Goal: Information Seeking & Learning: Check status

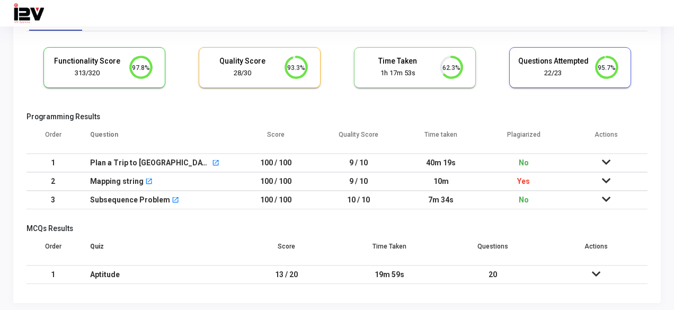
scroll to position [52, 0]
drag, startPoint x: 425, startPoint y: 164, endPoint x: 455, endPoint y: 163, distance: 29.7
click at [455, 163] on td "40m 19s" at bounding box center [441, 162] width 83 height 19
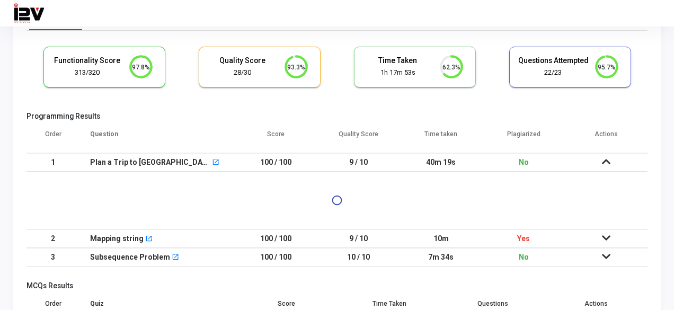
click at [455, 163] on td "40m 19s" at bounding box center [441, 162] width 83 height 19
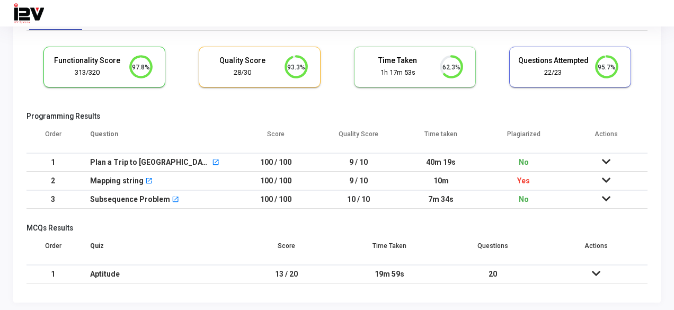
click at [455, 163] on td "40m 19s" at bounding box center [441, 162] width 83 height 19
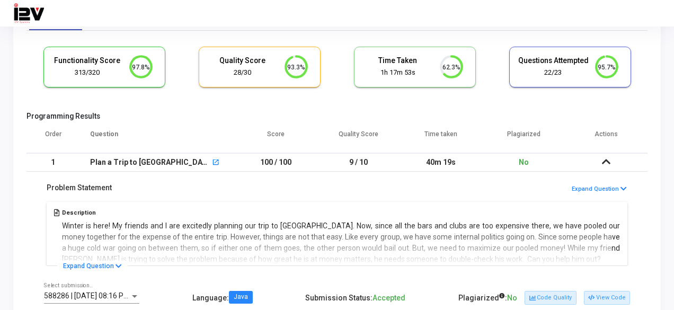
click at [455, 163] on td "40m 19s" at bounding box center [441, 162] width 83 height 19
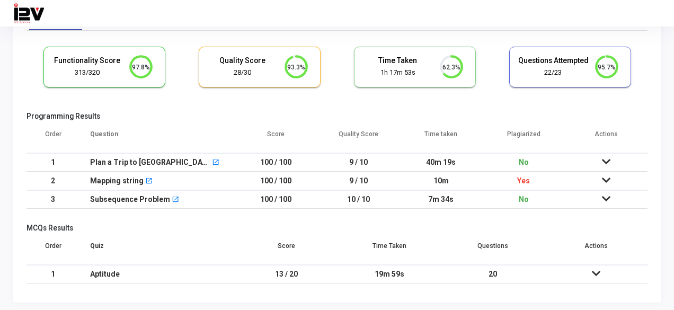
click at [423, 184] on td "10m" at bounding box center [441, 181] width 83 height 19
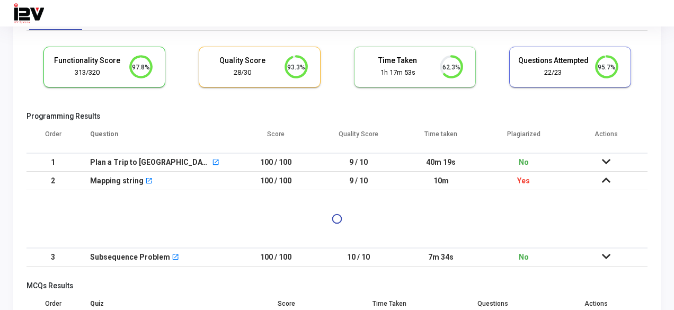
click at [423, 184] on td "10m" at bounding box center [441, 181] width 83 height 19
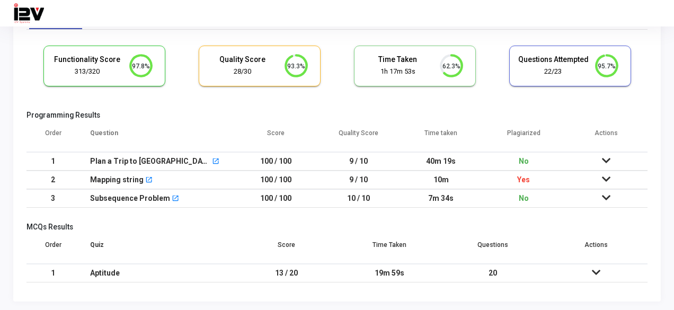
scroll to position [52, 0]
click at [469, 198] on td "7m 34s" at bounding box center [441, 199] width 83 height 19
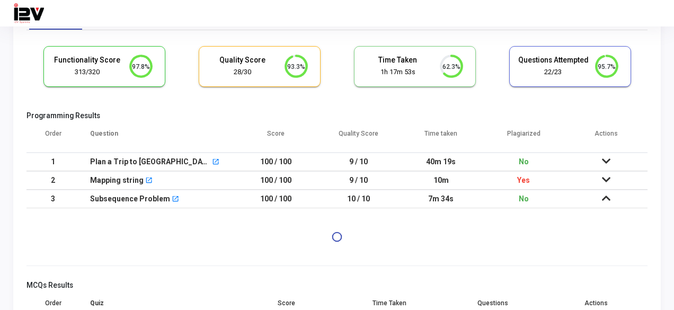
click at [469, 198] on td "7m 34s" at bounding box center [441, 199] width 83 height 19
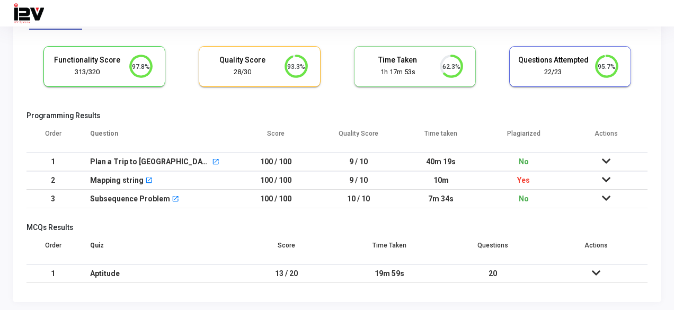
click at [419, 155] on td "40m 19s" at bounding box center [441, 162] width 83 height 19
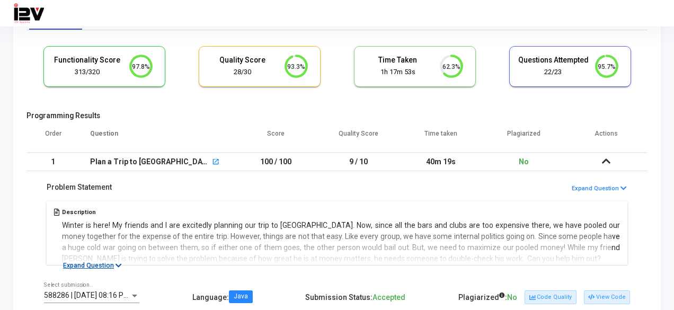
drag, startPoint x: 97, startPoint y: 263, endPoint x: 318, endPoint y: 222, distance: 224.3
click at [318, 222] on div "Problem Statement Expand Question Description Winter is here! My friends and I …" at bounding box center [336, 218] width 621 height 94
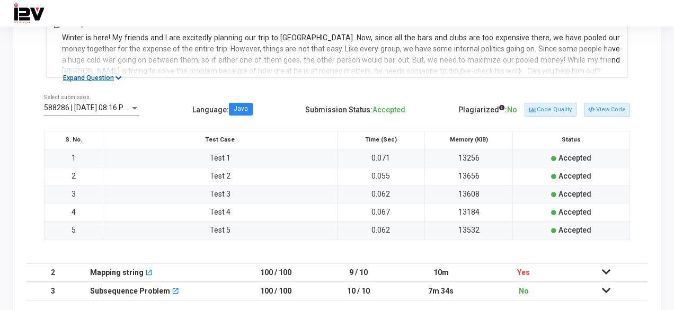
scroll to position [238, 0]
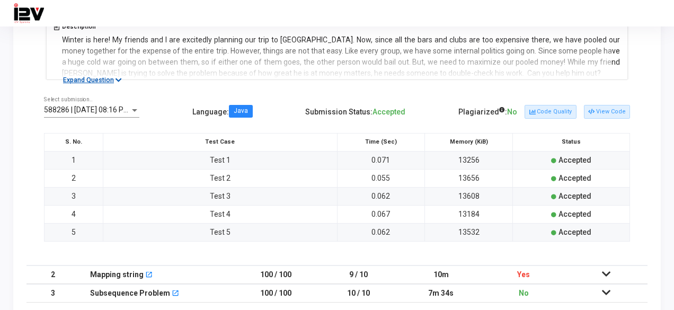
click at [119, 78] on icon at bounding box center [119, 80] width 6 height 7
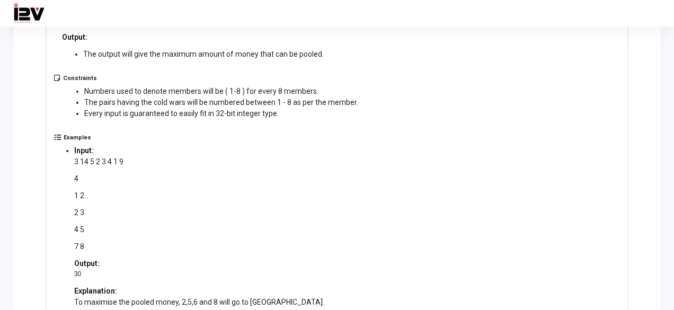
scroll to position [338, 0]
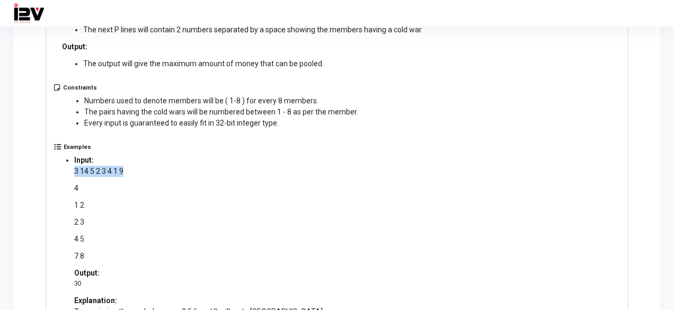
drag, startPoint x: 75, startPoint y: 169, endPoint x: 133, endPoint y: 171, distance: 58.3
click at [133, 171] on p "3 14 5 2 3 4 1 9" at bounding box center [199, 171] width 250 height 11
click at [137, 173] on p "3 14 5 2 3 4 1 9" at bounding box center [199, 171] width 250 height 11
drag, startPoint x: 73, startPoint y: 188, endPoint x: 80, endPoint y: 187, distance: 7.0
click at [80, 187] on ul "Input: 3 14 5 2 3 4 1 9 4 1 2 2 3 4 5 7 8 Output: 30 Explanation: To maximise t…" at bounding box center [199, 236] width 271 height 162
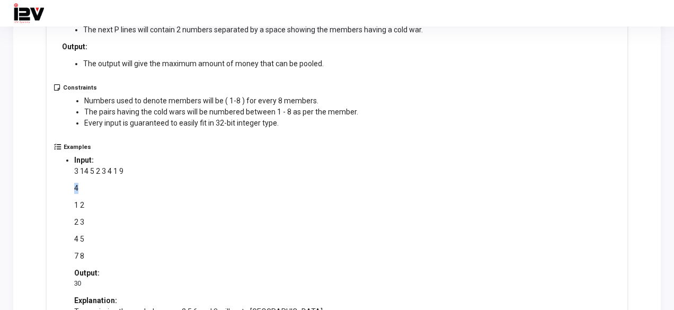
click at [79, 187] on p "4" at bounding box center [199, 188] width 250 height 11
click at [158, 249] on div "3 14 5 2 3 4 1 9 4 1 2 2 3 4 5 7 8" at bounding box center [199, 214] width 250 height 96
drag, startPoint x: 76, startPoint y: 171, endPoint x: 109, endPoint y: 250, distance: 85.0
click at [109, 250] on div "3 14 5 2 3 4 1 9 4 1 2 2 3 4 5 7 8" at bounding box center [199, 214] width 250 height 96
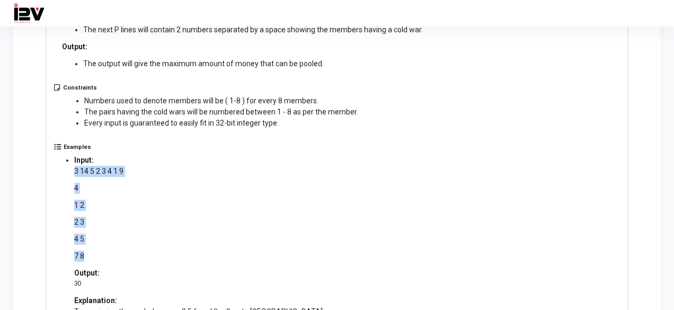
click at [109, 251] on p "7 8" at bounding box center [199, 256] width 250 height 11
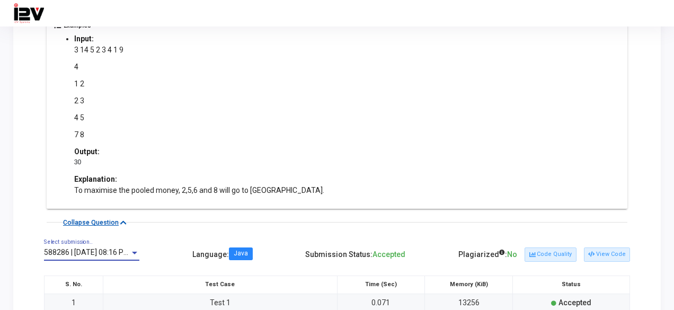
click at [109, 250] on span "588286 | 31 Aug, 2025 08:16 PM IST (Best) P" at bounding box center [107, 252] width 127 height 8
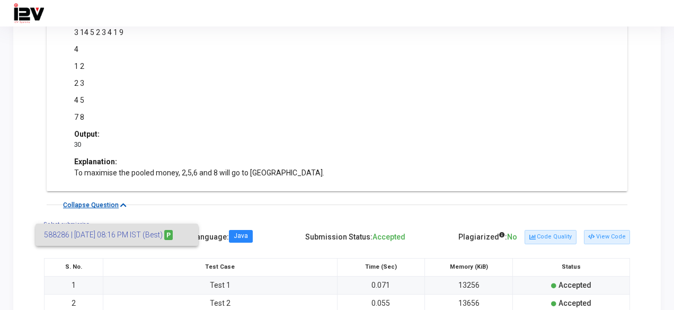
scroll to position [476, 0]
click at [469, 102] on div at bounding box center [337, 155] width 674 height 310
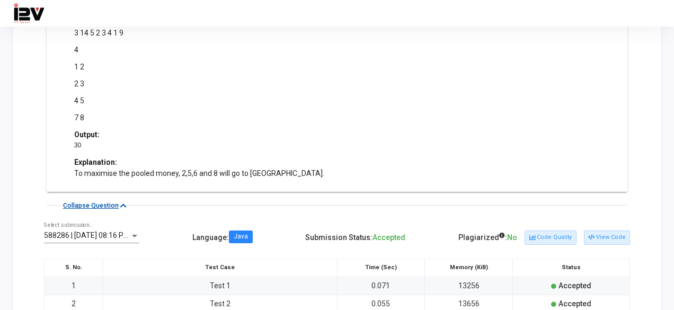
click at [270, 161] on ul "Input: 3 14 5 2 3 4 1 9 4 1 2 2 3 4 5 7 8 Output: 30 Explanation: To maximise t…" at bounding box center [199, 97] width 271 height 162
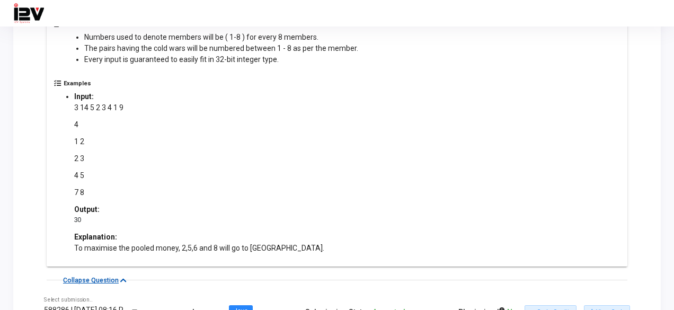
scroll to position [0, 0]
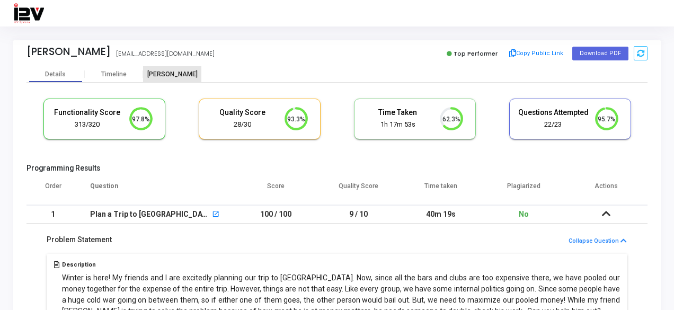
click at [176, 74] on div "[PERSON_NAME]" at bounding box center [172, 74] width 58 height 8
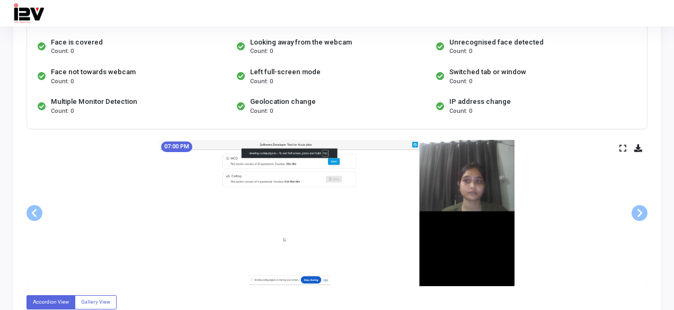
scroll to position [154, 0]
click at [441, 183] on img at bounding box center [336, 213] width 355 height 146
click at [462, 196] on img at bounding box center [336, 213] width 355 height 146
click at [644, 210] on span at bounding box center [640, 214] width 16 height 16
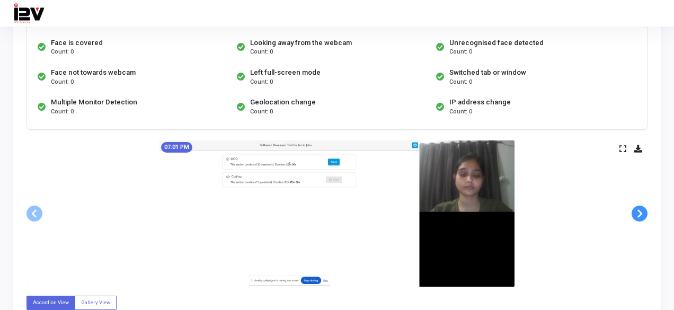
click at [644, 210] on span at bounding box center [640, 214] width 16 height 16
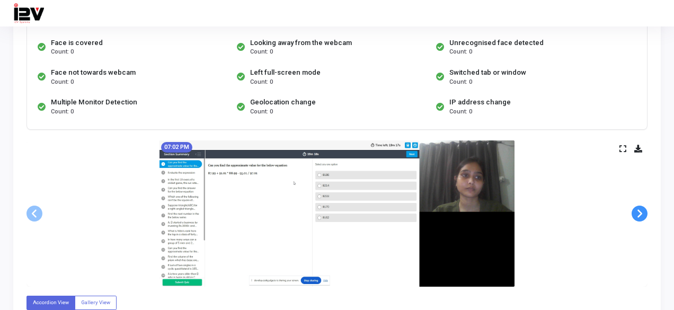
click at [644, 210] on span at bounding box center [640, 214] width 16 height 16
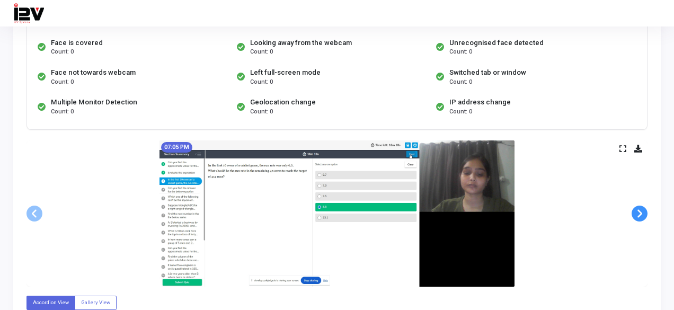
click at [644, 210] on span at bounding box center [640, 214] width 16 height 16
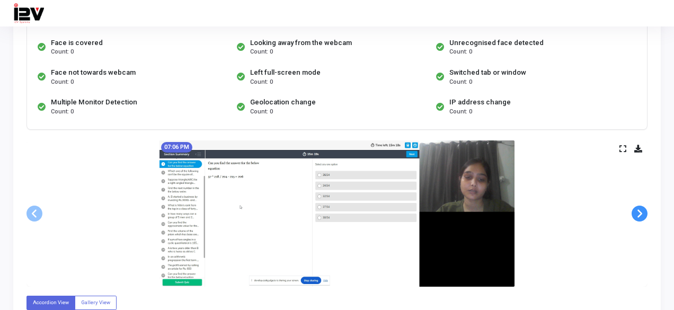
click at [644, 210] on span at bounding box center [640, 214] width 16 height 16
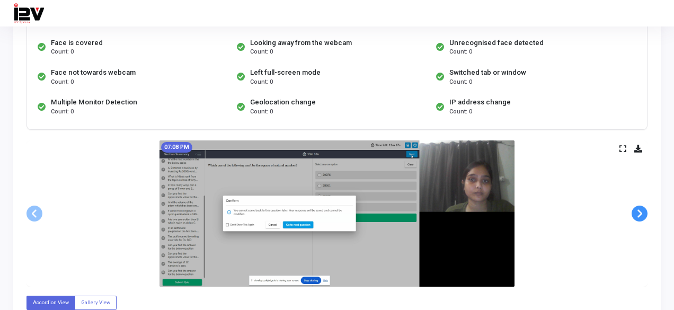
click at [644, 210] on span at bounding box center [640, 214] width 16 height 16
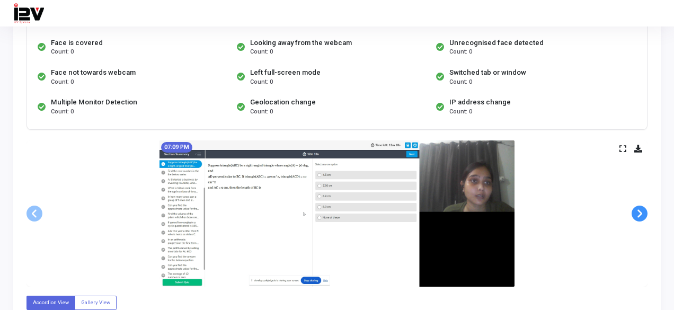
click at [644, 210] on span at bounding box center [640, 214] width 16 height 16
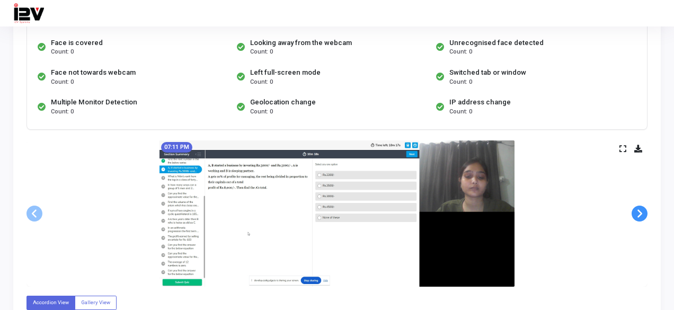
click at [644, 210] on span at bounding box center [640, 214] width 16 height 16
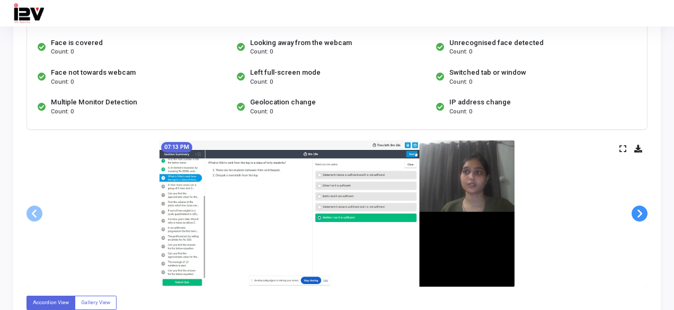
click at [644, 210] on span at bounding box center [640, 214] width 16 height 16
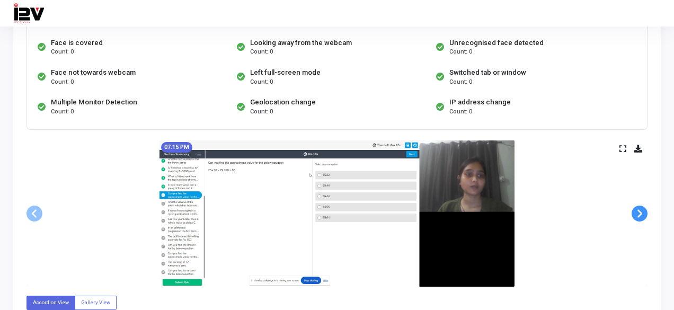
click at [644, 210] on span at bounding box center [640, 214] width 16 height 16
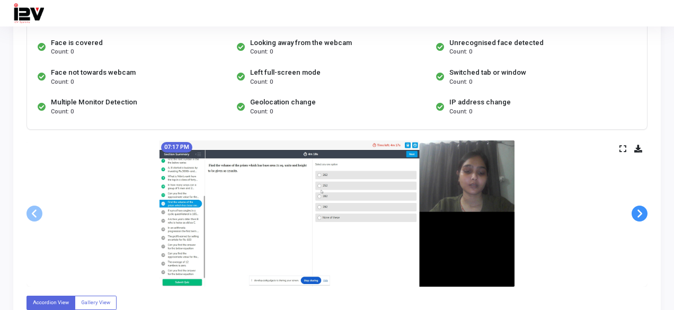
click at [644, 210] on span at bounding box center [640, 214] width 16 height 16
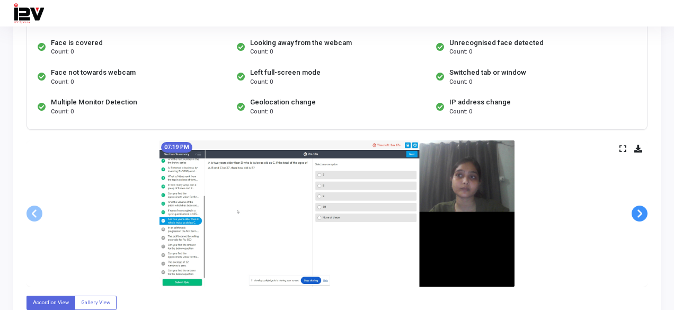
click at [644, 210] on span at bounding box center [640, 214] width 16 height 16
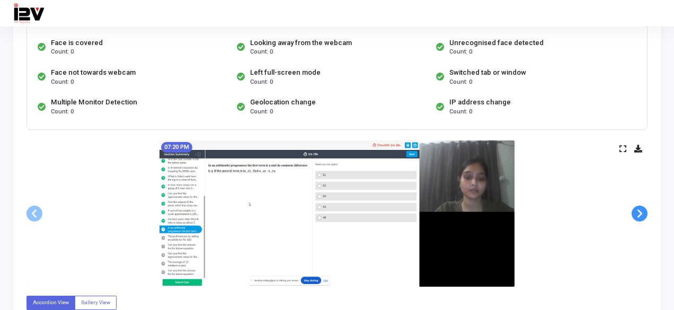
click at [644, 210] on span at bounding box center [640, 214] width 16 height 16
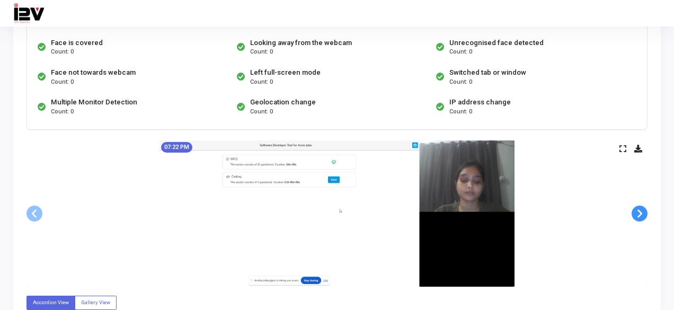
click at [644, 210] on span at bounding box center [640, 214] width 16 height 16
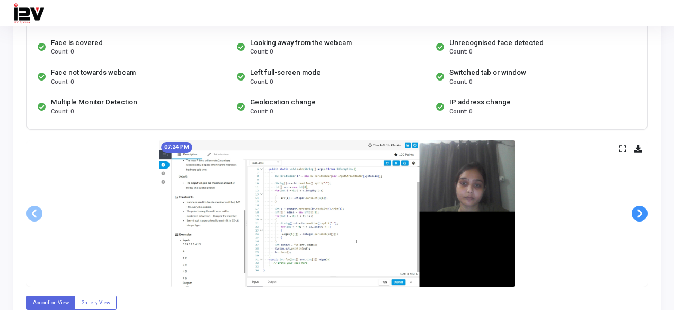
click at [644, 210] on span at bounding box center [640, 214] width 16 height 16
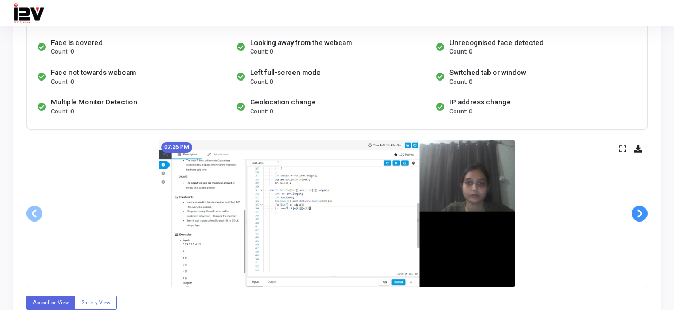
click at [644, 210] on span at bounding box center [640, 214] width 16 height 16
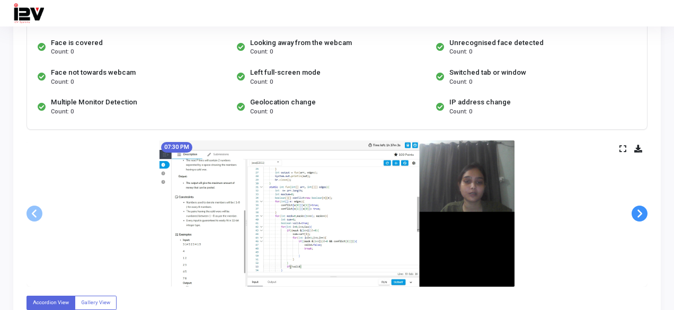
click at [644, 210] on span at bounding box center [640, 214] width 16 height 16
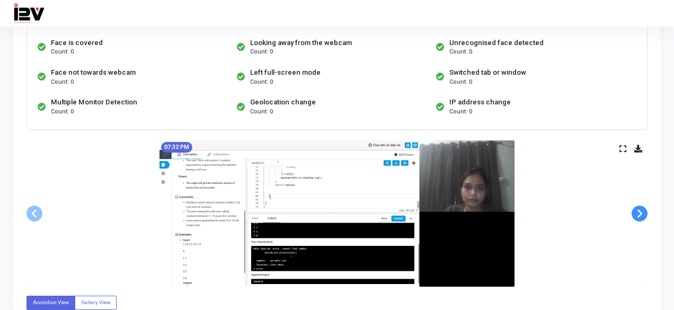
click at [644, 210] on span at bounding box center [640, 214] width 16 height 16
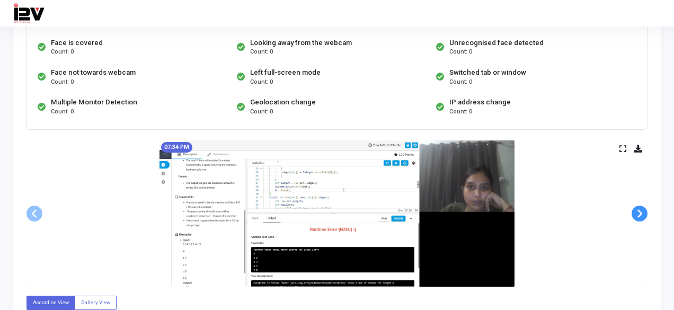
click at [644, 210] on span at bounding box center [640, 214] width 16 height 16
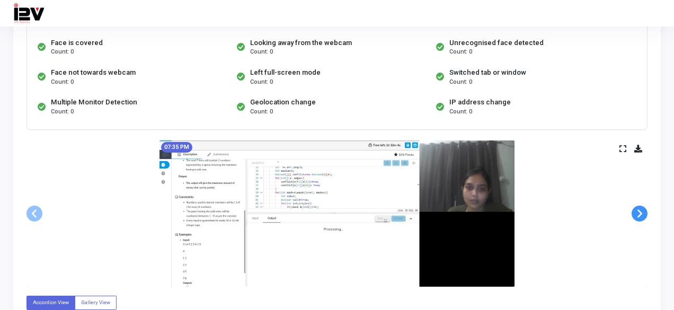
click at [644, 210] on span at bounding box center [640, 214] width 16 height 16
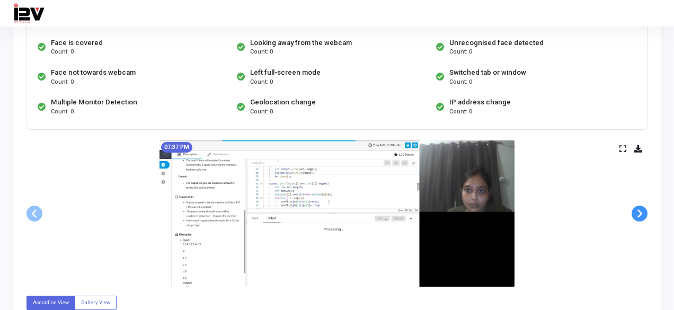
click at [644, 210] on span at bounding box center [640, 214] width 16 height 16
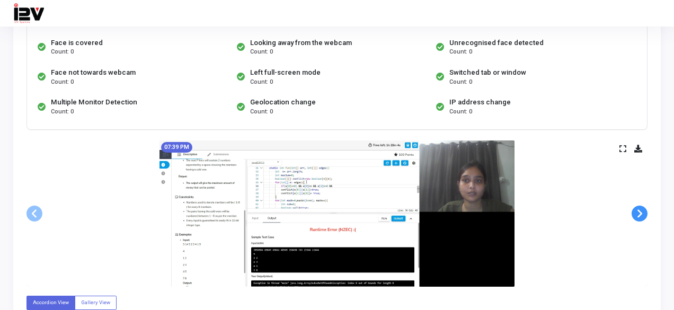
click at [644, 210] on span at bounding box center [640, 214] width 16 height 16
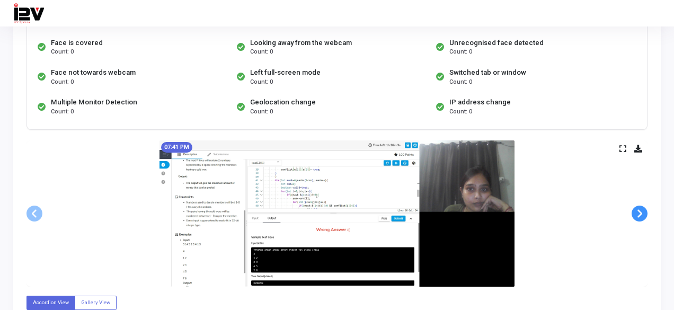
click at [644, 210] on span at bounding box center [640, 214] width 16 height 16
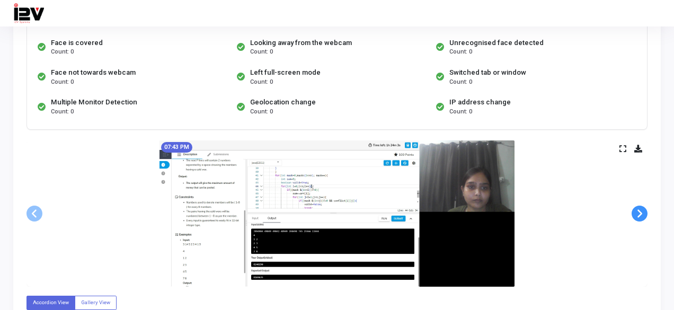
click at [644, 210] on span at bounding box center [640, 214] width 16 height 16
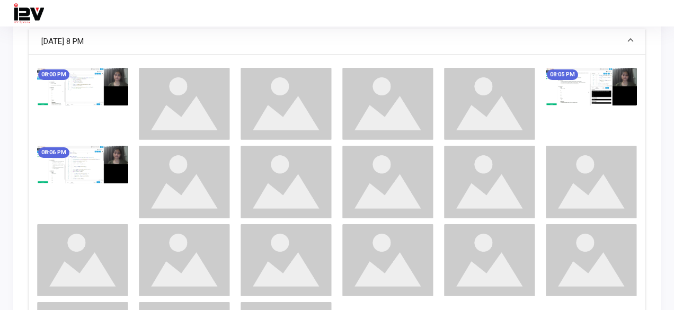
scroll to position [936, 0]
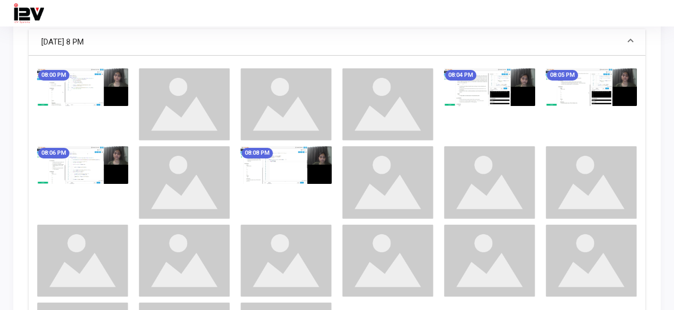
click at [583, 105] on div "08:05 PM" at bounding box center [591, 104] width 102 height 72
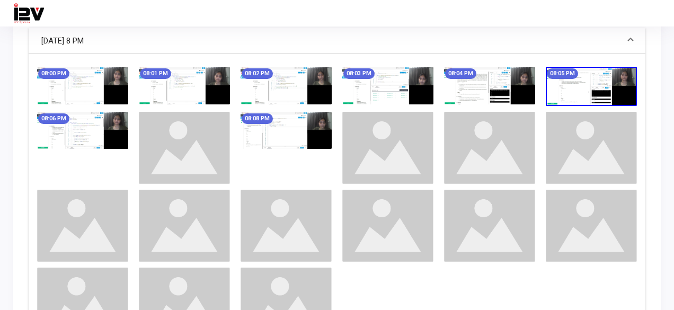
click at [583, 105] on div "08:00 PM 08:01 PM 08:02 PM 08:03 PM 08:04 PM 08:05 PM 08:06 PM 08:08 PM" at bounding box center [337, 206] width 610 height 279
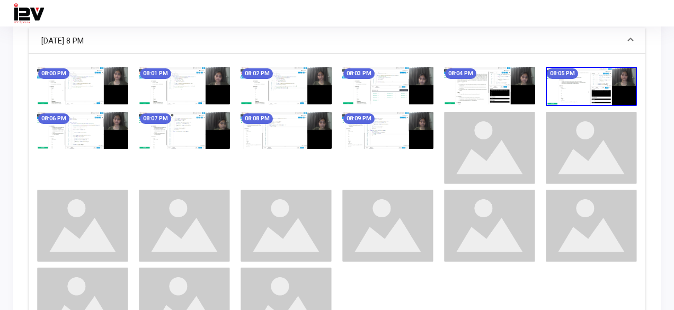
click at [590, 78] on img at bounding box center [591, 86] width 91 height 39
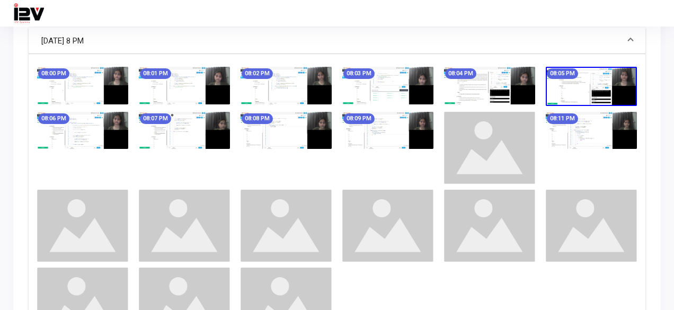
click at [590, 78] on img at bounding box center [591, 86] width 91 height 39
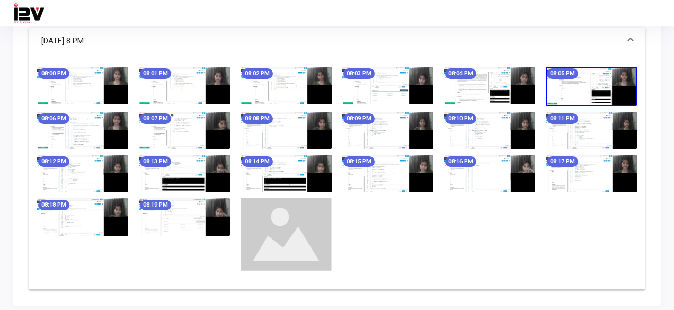
scroll to position [906, 0]
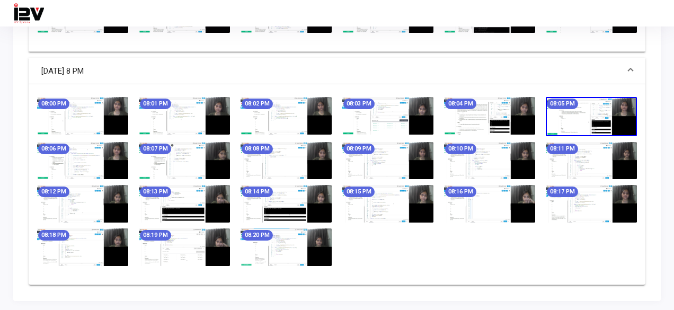
click at [216, 65] on mat-panel-title "Aug 31, 2025 - 8 PM" at bounding box center [330, 71] width 579 height 12
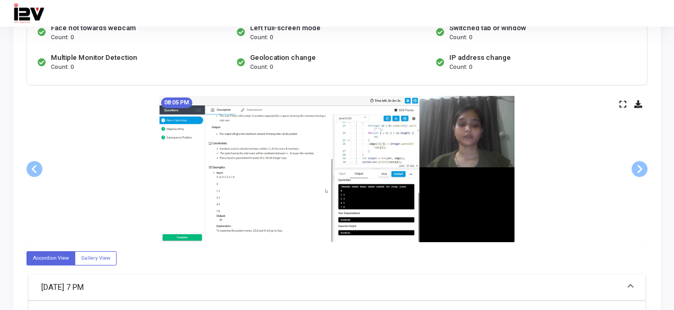
scroll to position [0, 0]
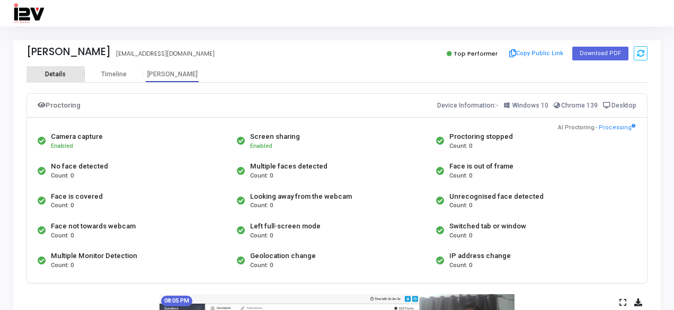
click at [44, 74] on div "Details" at bounding box center [55, 74] width 58 height 8
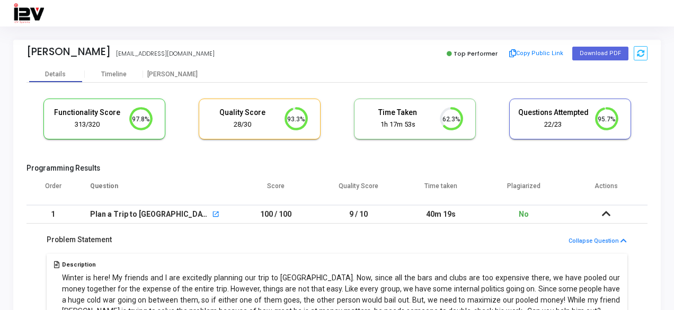
click at [229, 217] on td "Plan a Trip to Goa open_in_new" at bounding box center [156, 214] width 155 height 19
